Goal: Communication & Community: Connect with others

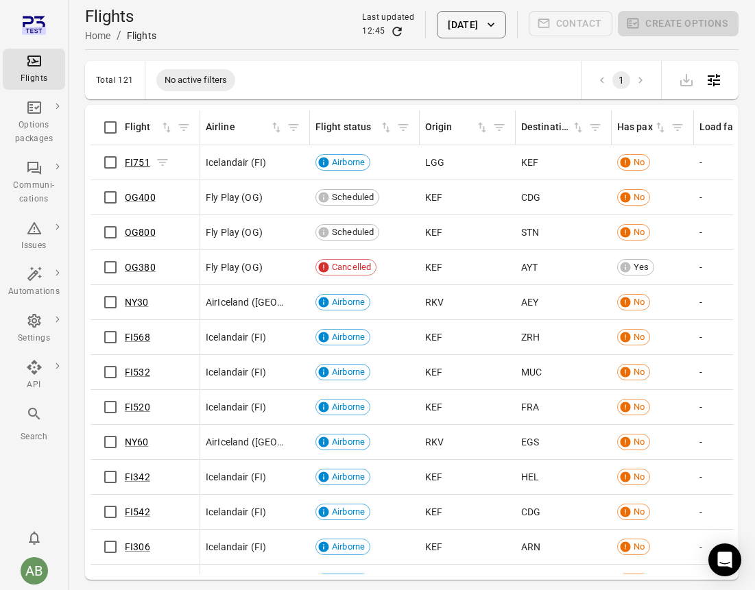
click at [137, 163] on link "FI751" at bounding box center [137, 162] width 25 height 11
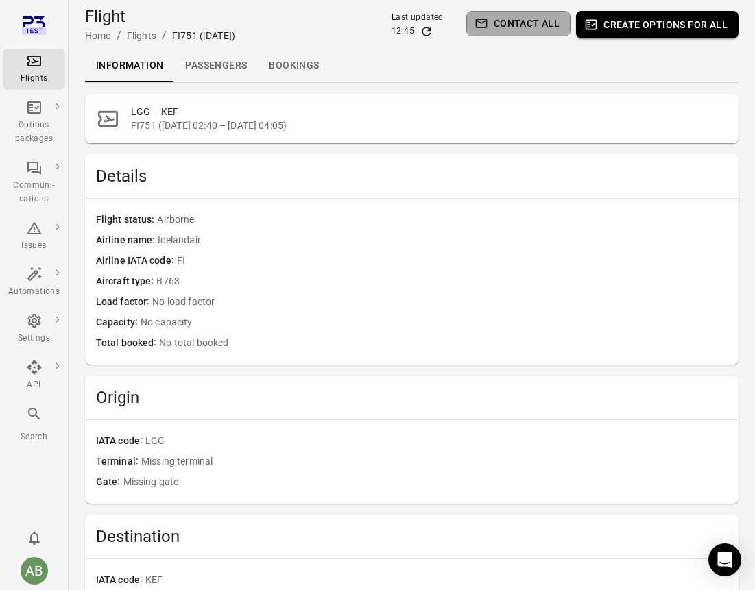
click at [531, 24] on button "Contact all" at bounding box center [518, 23] width 104 height 25
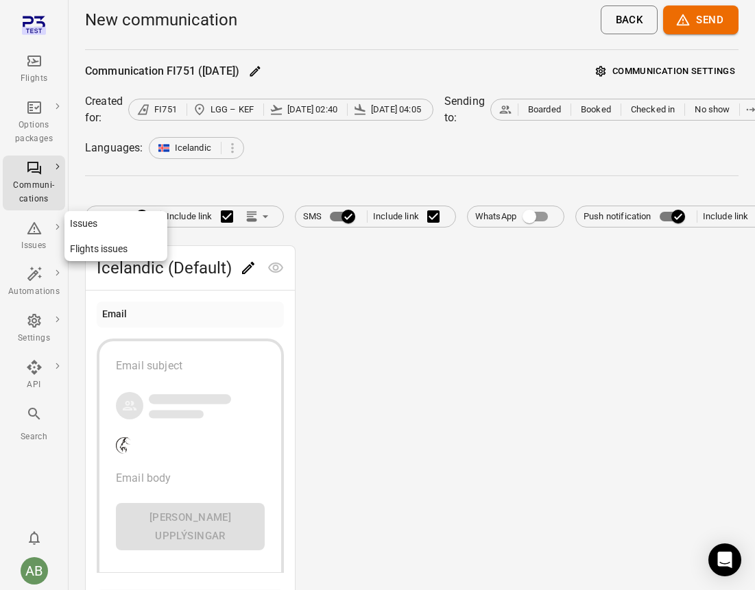
click at [34, 233] on icon "Main navigation" at bounding box center [34, 228] width 14 height 12
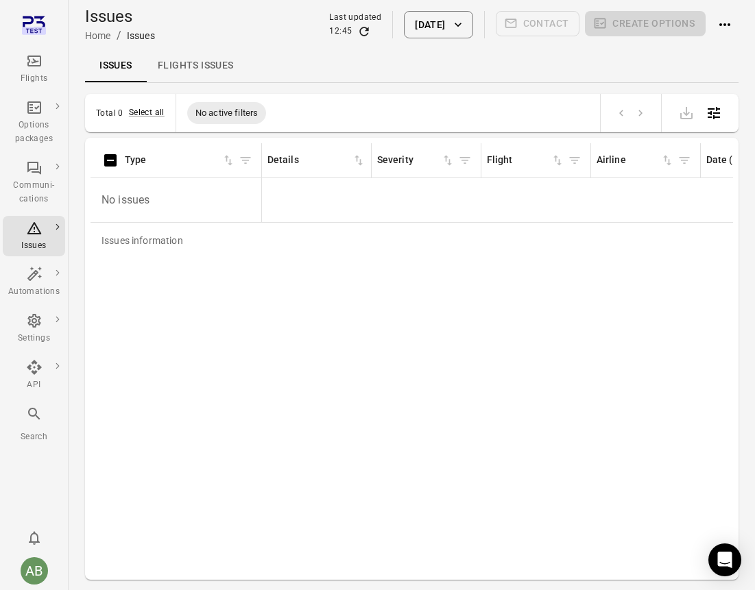
click at [33, 67] on icon "Main navigation" at bounding box center [34, 61] width 16 height 16
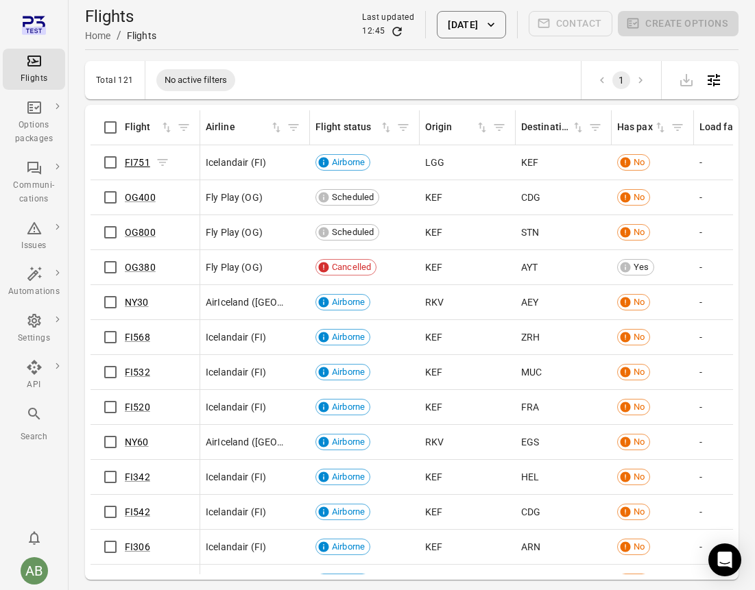
click at [141, 163] on link "FI751" at bounding box center [137, 162] width 25 height 11
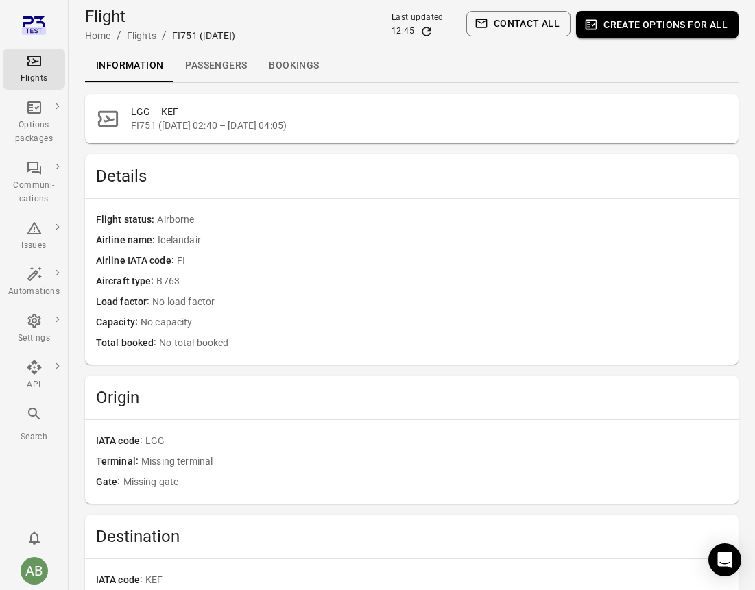
click at [529, 22] on button "Contact all" at bounding box center [518, 23] width 104 height 25
